Goal: Task Accomplishment & Management: Use online tool/utility

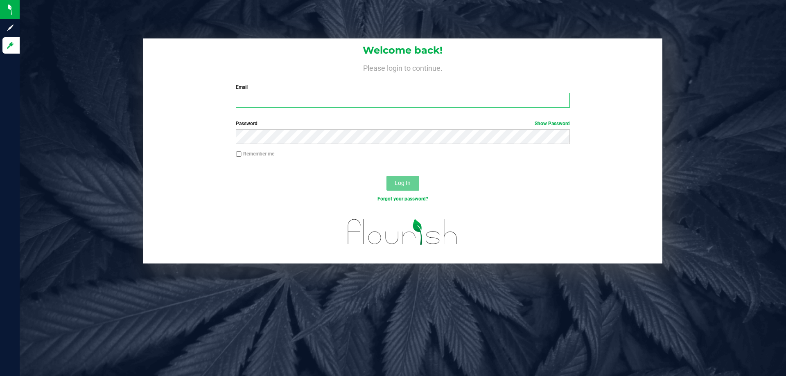
click at [250, 100] on input "Email" at bounding box center [403, 100] width 334 height 15
type input "[EMAIL_ADDRESS][DOMAIN_NAME]"
click at [420, 185] on div "Log In" at bounding box center [402, 185] width 519 height 27
click at [412, 183] on button "Log In" at bounding box center [402, 183] width 33 height 15
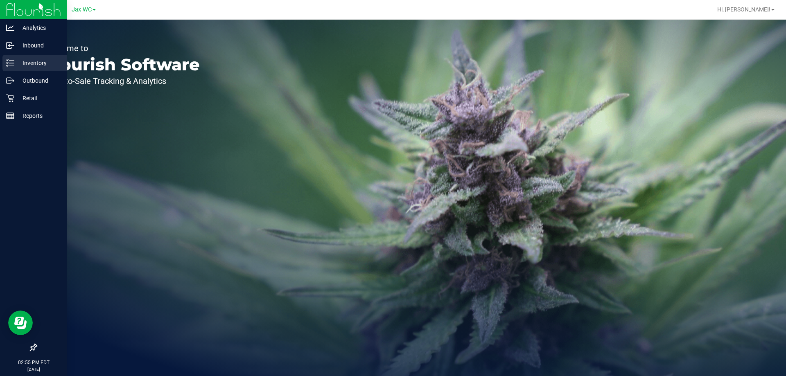
click at [33, 63] on p "Inventory" at bounding box center [38, 63] width 49 height 10
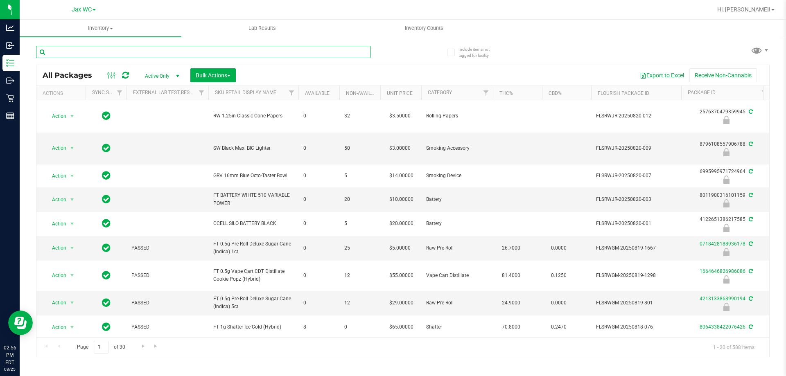
click at [97, 47] on input "text" at bounding box center [203, 52] width 334 height 12
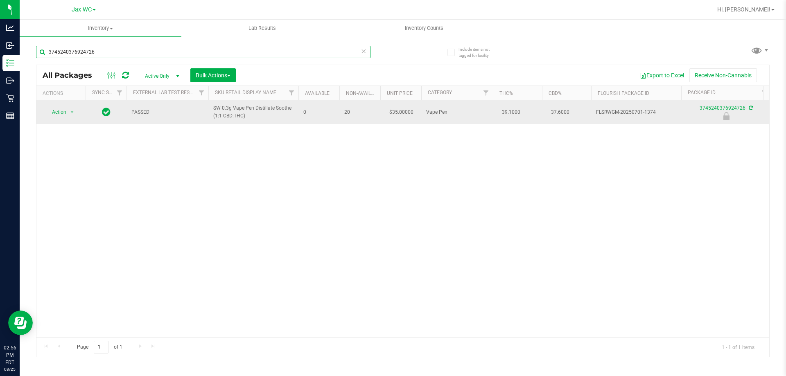
type input "3745240376924726"
click at [58, 122] on td "Action Action Edit attributes Global inventory Locate package Package audit log…" at bounding box center [60, 112] width 49 height 24
click at [61, 113] on span "Action" at bounding box center [56, 111] width 22 height 11
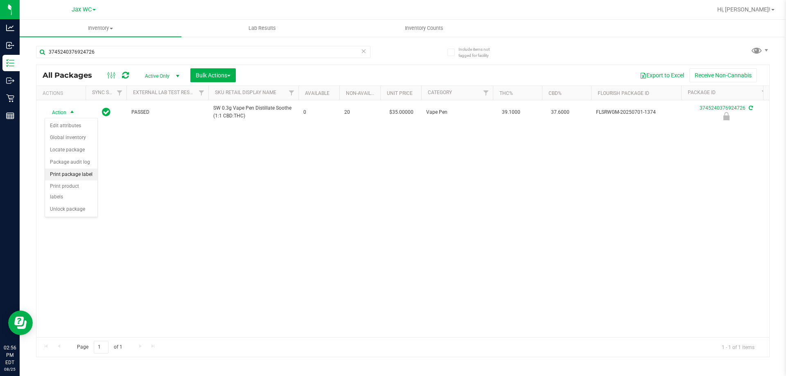
click at [82, 177] on li "Print package label" at bounding box center [71, 175] width 52 height 12
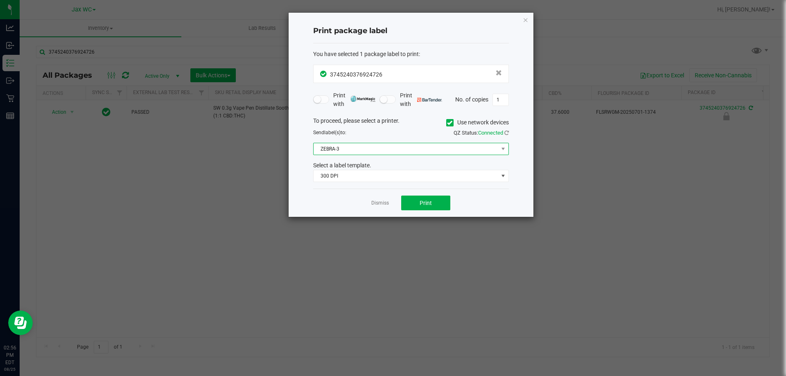
click at [378, 148] on span "ZEBRA-3" at bounding box center [405, 148] width 185 height 11
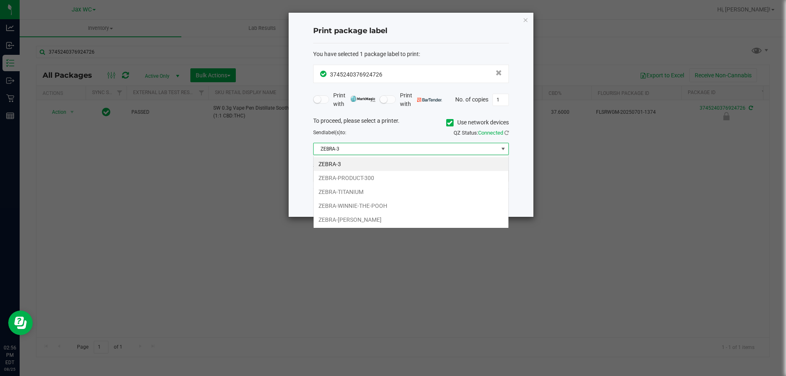
scroll to position [12, 196]
click at [349, 189] on li "ZEBRA-TITANIUM" at bounding box center [410, 192] width 195 height 14
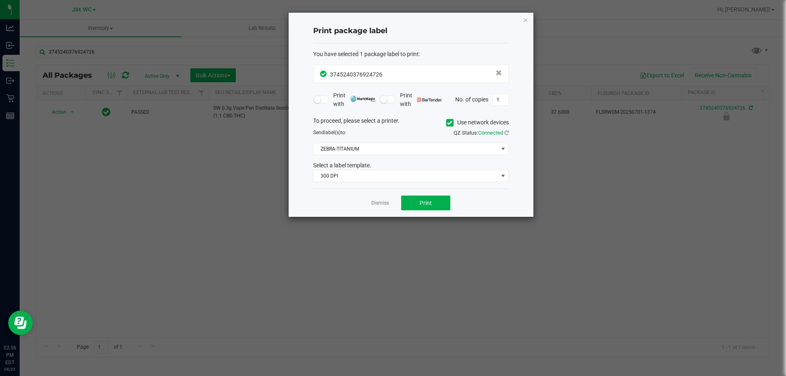
click at [350, 169] on div "Select a label template." at bounding box center [411, 165] width 208 height 9
click at [349, 178] on span "300 DPI" at bounding box center [405, 175] width 185 height 11
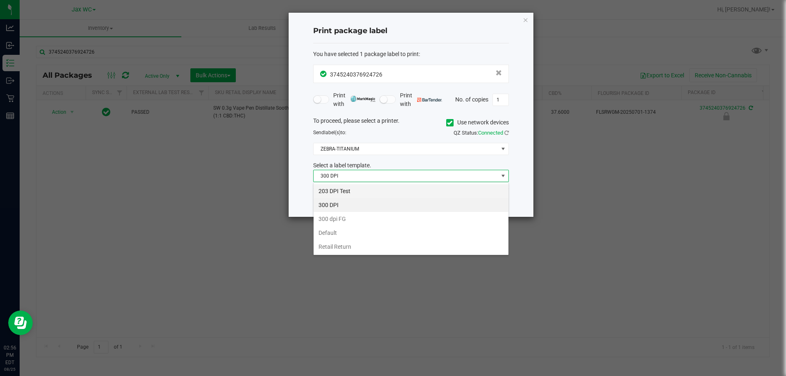
click at [346, 191] on li "203 DPI Test" at bounding box center [410, 191] width 195 height 14
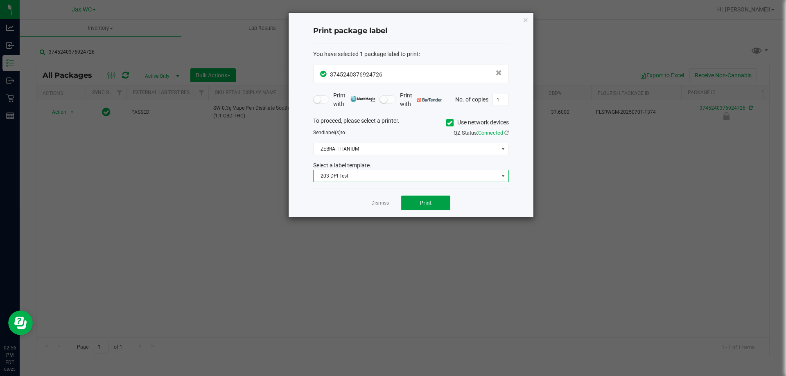
click at [421, 204] on span "Print" at bounding box center [425, 203] width 12 height 7
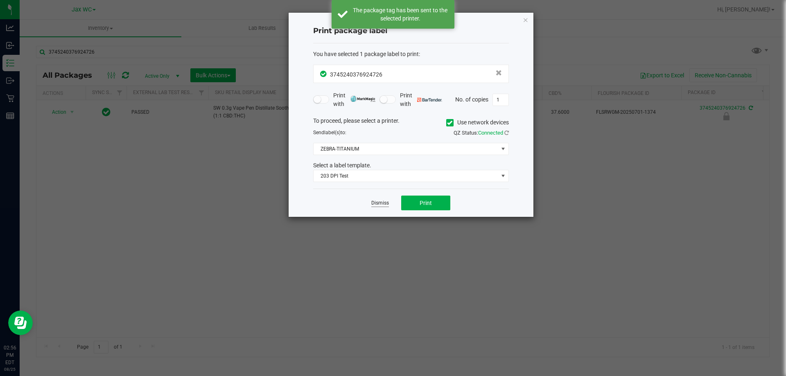
click at [376, 203] on link "Dismiss" at bounding box center [380, 203] width 18 height 7
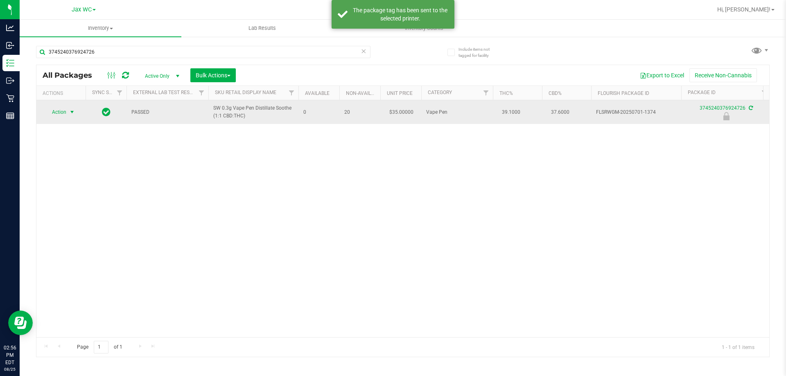
click at [73, 115] on span "select" at bounding box center [72, 112] width 7 height 7
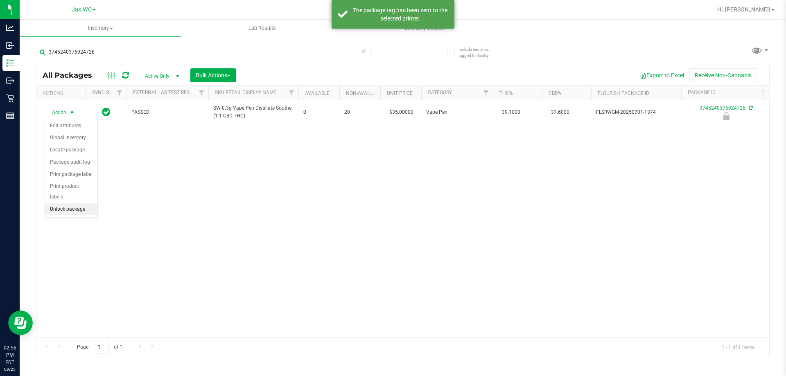
click at [80, 203] on li "Unlock package" at bounding box center [71, 209] width 52 height 12
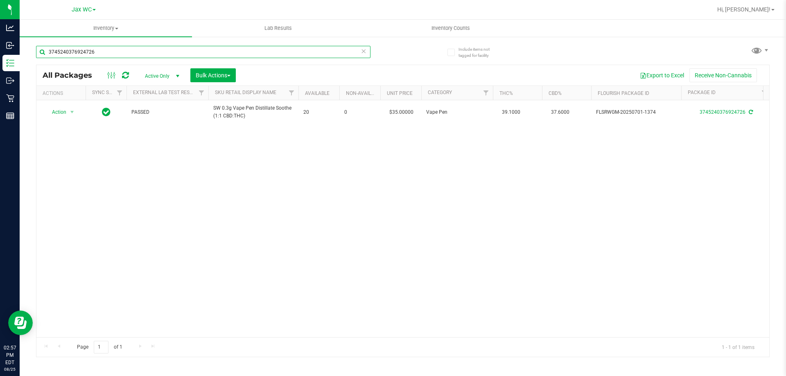
drag, startPoint x: 111, startPoint y: 56, endPoint x: 42, endPoint y: 52, distance: 69.3
click at [42, 52] on input "3745240376924726" at bounding box center [203, 52] width 334 height 12
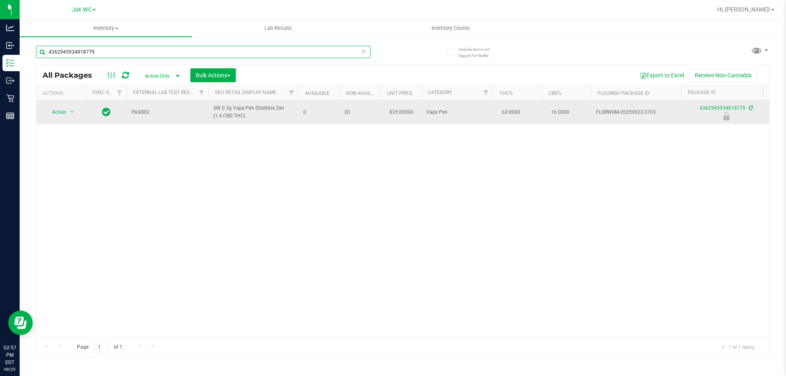
type input "4362945934818779"
click at [81, 115] on td "Action Action Edit attributes Global inventory Locate package Package audit log…" at bounding box center [60, 112] width 49 height 24
click at [66, 113] on span "Action" at bounding box center [56, 111] width 22 height 11
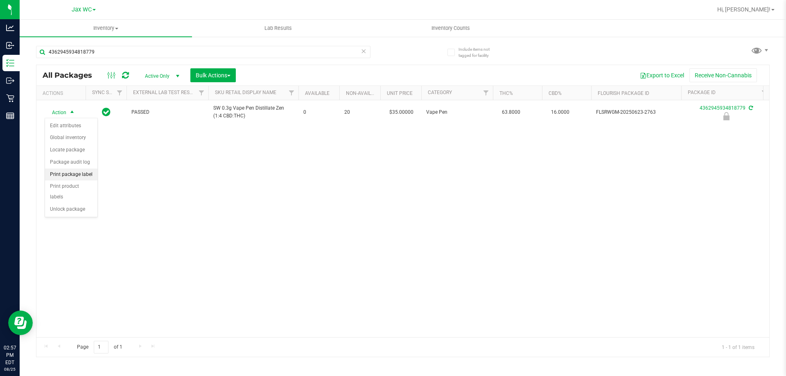
click at [72, 174] on li "Print package label" at bounding box center [71, 175] width 52 height 12
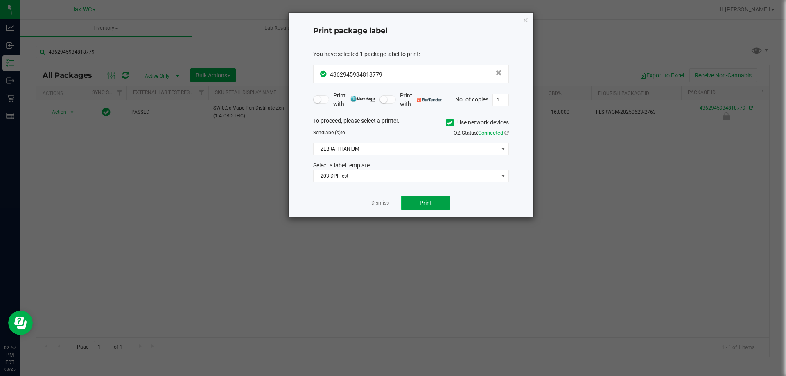
click at [423, 196] on button "Print" at bounding box center [425, 203] width 49 height 15
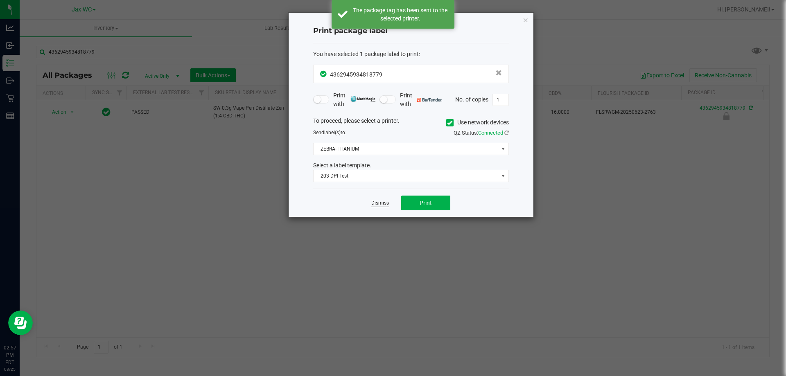
click at [384, 203] on link "Dismiss" at bounding box center [380, 203] width 18 height 7
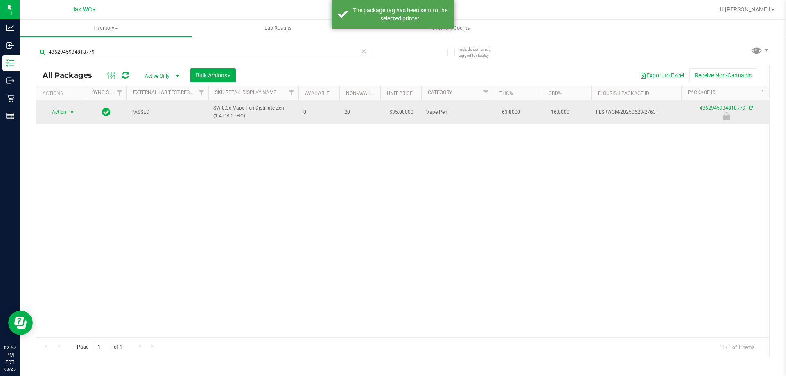
click at [63, 112] on span "Action" at bounding box center [56, 111] width 22 height 11
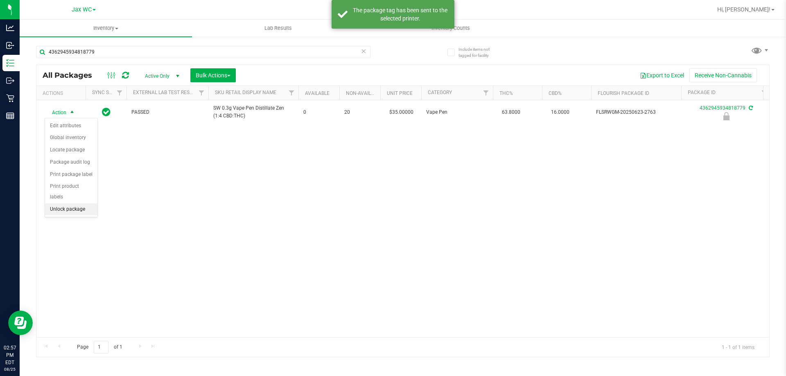
click at [75, 203] on li "Unlock package" at bounding box center [71, 209] width 52 height 12
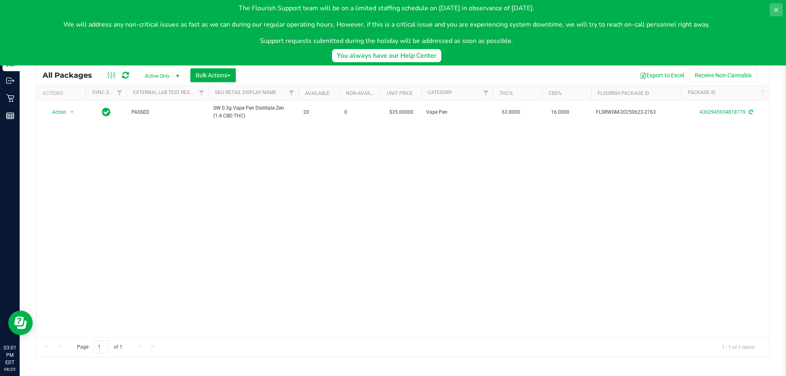
click at [776, 5] on button at bounding box center [775, 9] width 13 height 13
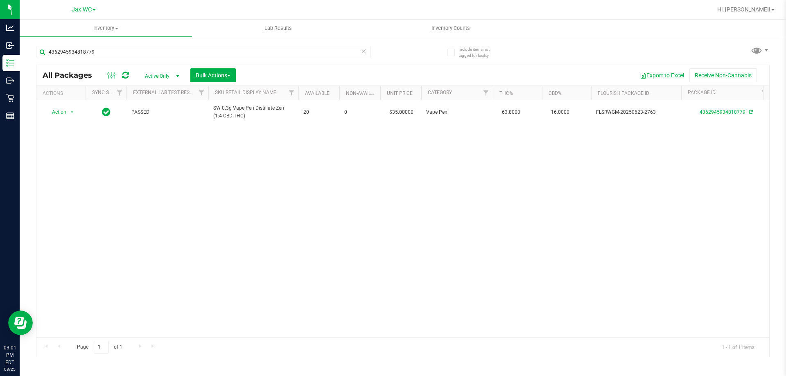
click at [132, 144] on div "Action Action Adjust qty Create package Edit attributes Global inventory Locate…" at bounding box center [402, 218] width 733 height 237
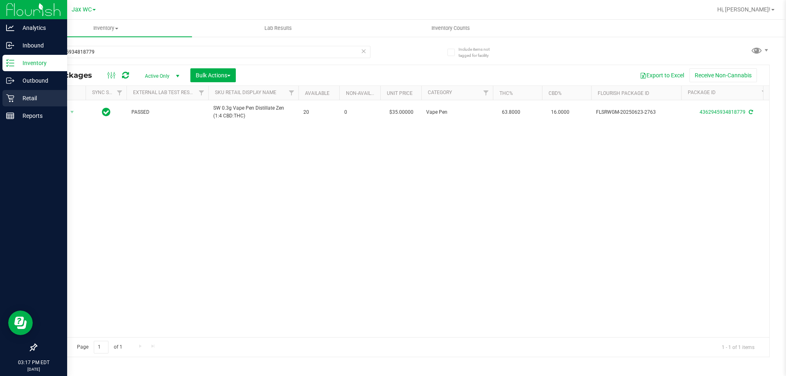
click at [19, 101] on p "Retail" at bounding box center [38, 98] width 49 height 10
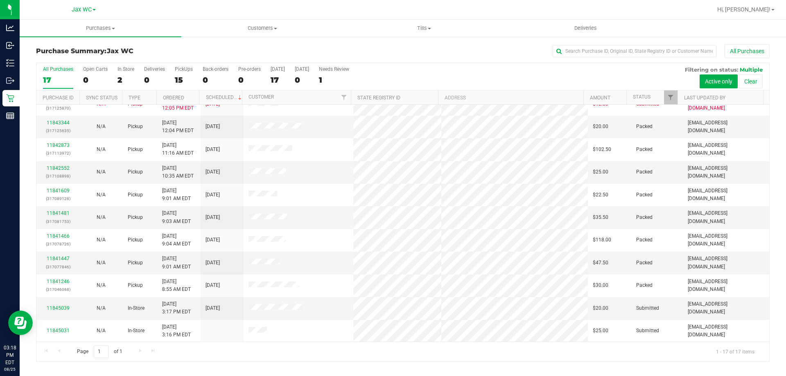
scroll to position [148, 0]
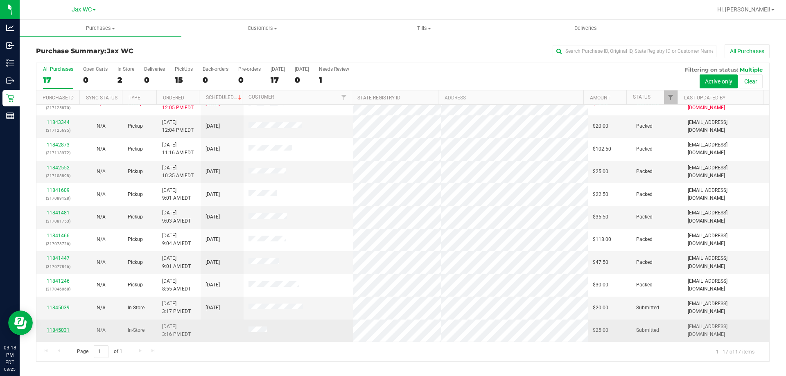
click at [58, 333] on link "11845031" at bounding box center [58, 330] width 23 height 6
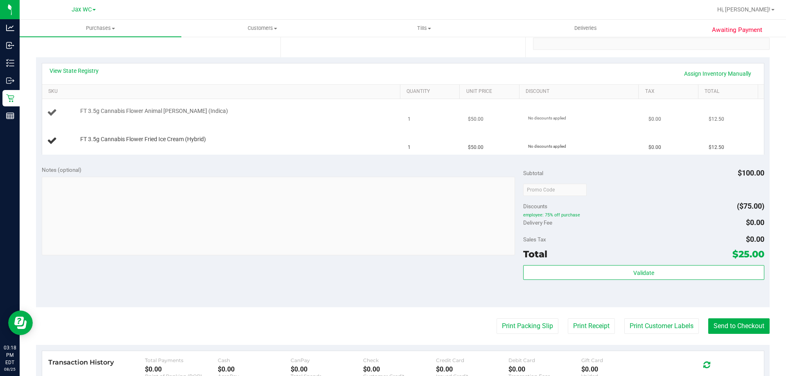
scroll to position [123, 0]
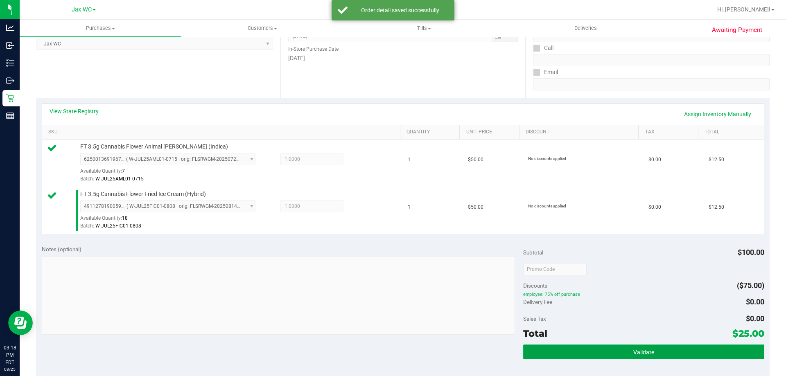
click at [606, 353] on button "Validate" at bounding box center [643, 352] width 241 height 15
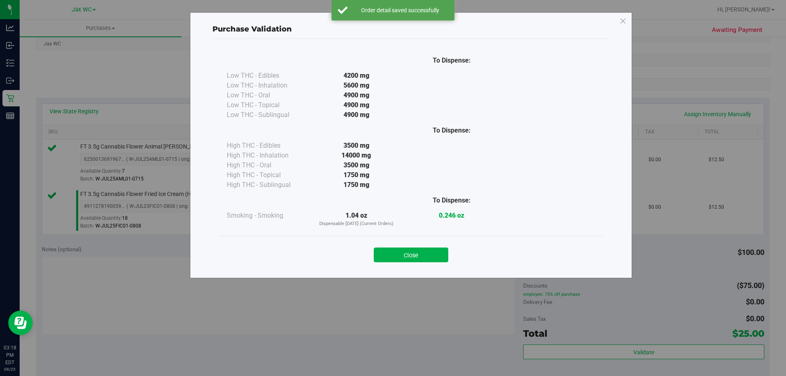
click at [423, 255] on button "Close" at bounding box center [411, 255] width 74 height 15
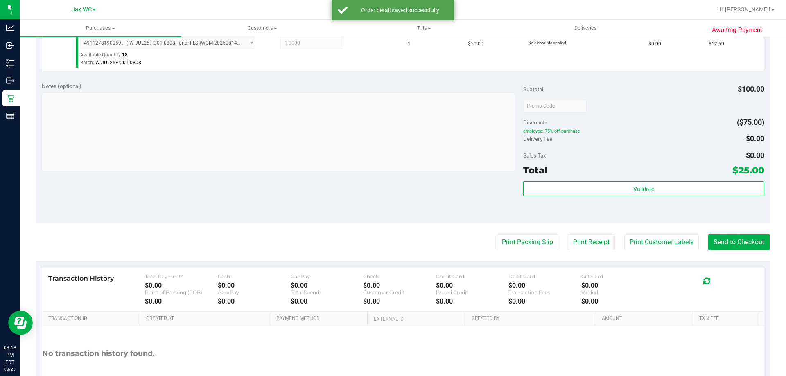
scroll to position [286, 0]
click at [637, 242] on button "Print Customer Labels" at bounding box center [661, 242] width 74 height 16
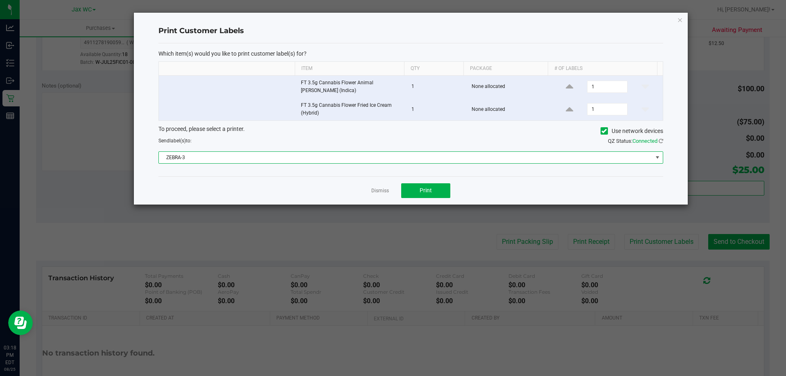
click at [370, 159] on span "ZEBRA-3" at bounding box center [406, 157] width 494 height 11
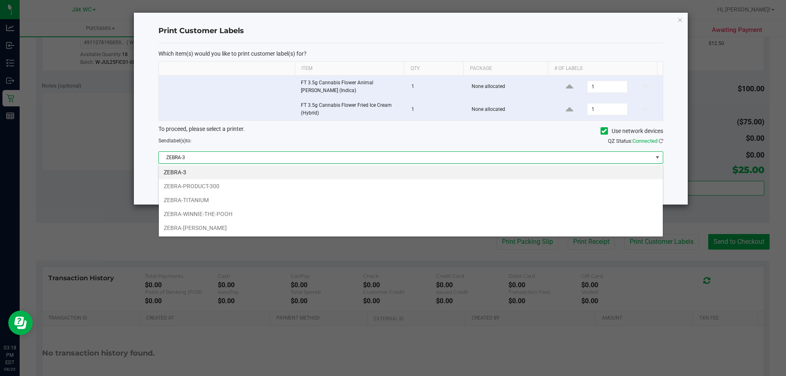
scroll to position [12, 504]
click at [277, 203] on li "ZEBRA-TITANIUM" at bounding box center [411, 200] width 504 height 14
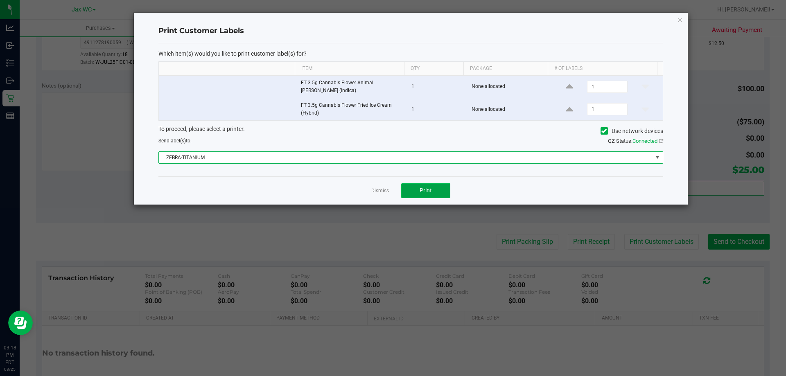
click at [424, 187] on span "Print" at bounding box center [425, 190] width 12 height 7
